Goal: Information Seeking & Learning: Learn about a topic

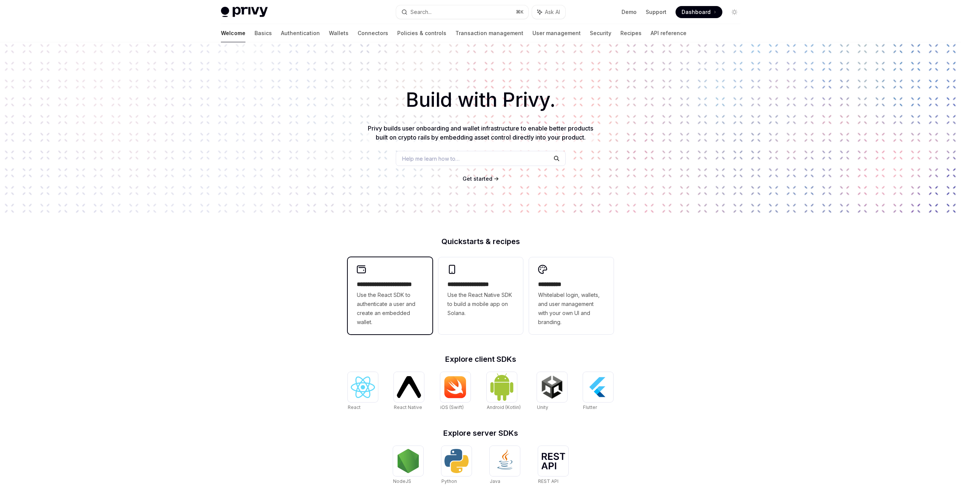
click at [373, 293] on span "Use the React SDK to authenticate a user and create an embedded wallet." at bounding box center [390, 309] width 66 height 36
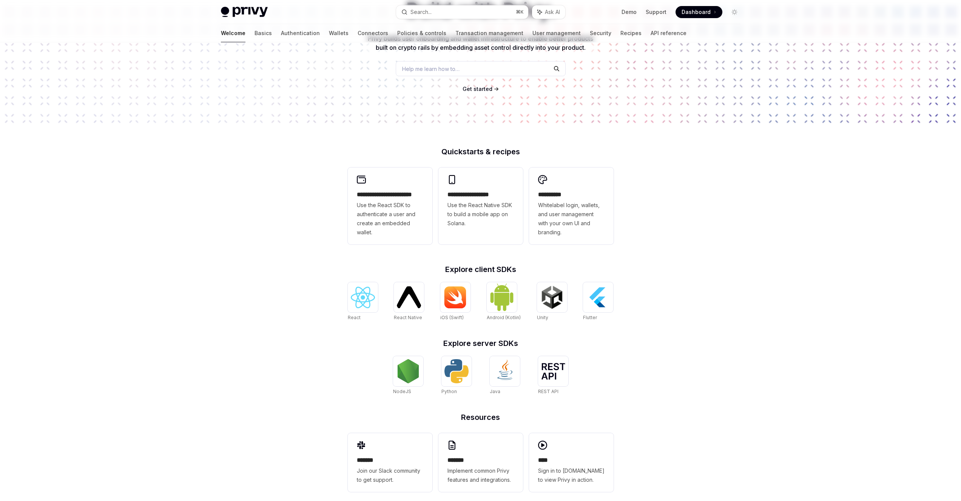
scroll to position [98, 0]
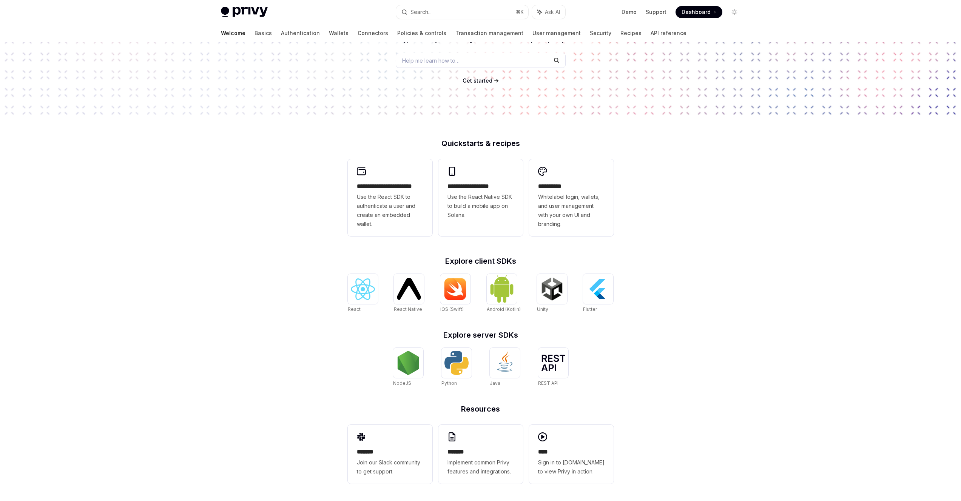
click at [242, 42] on div "Welcome Basics Authentication Wallets Connectors Policies & controls Transactio…" at bounding box center [453, 33] width 465 height 18
click at [254, 33] on link "Basics" at bounding box center [262, 33] width 17 height 18
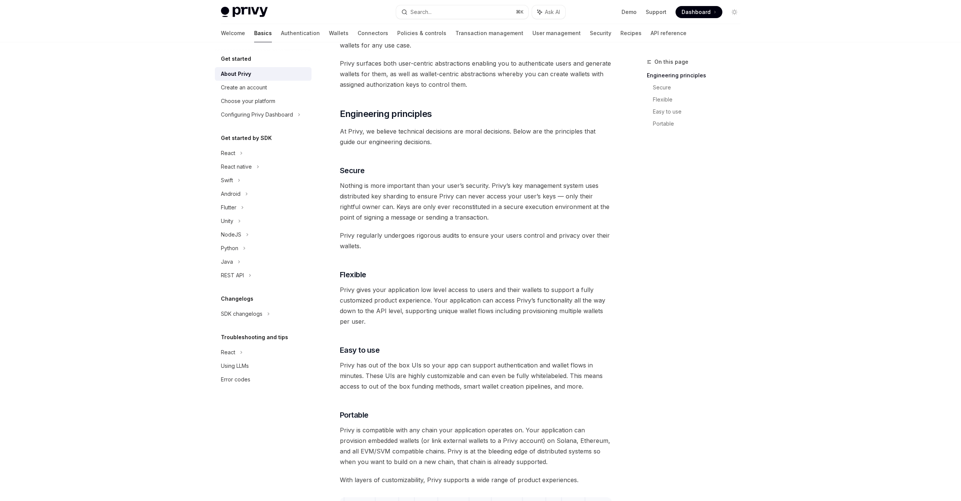
scroll to position [134, 0]
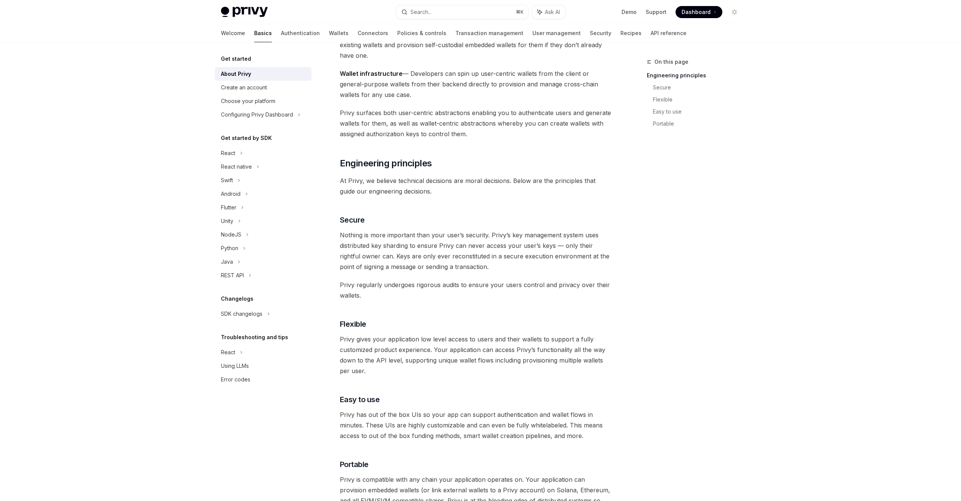
type textarea "*"
